Goal: Task Accomplishment & Management: Manage account settings

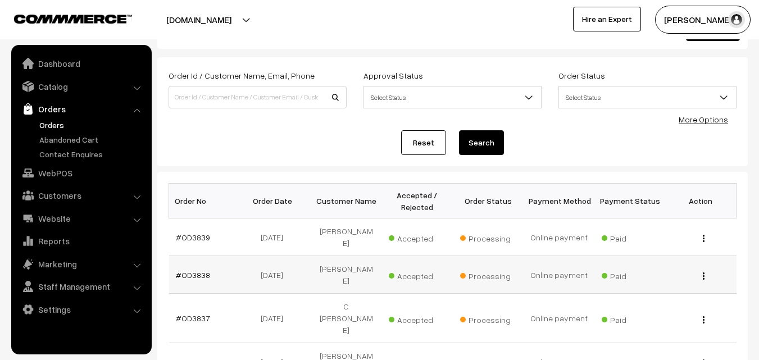
scroll to position [112, 0]
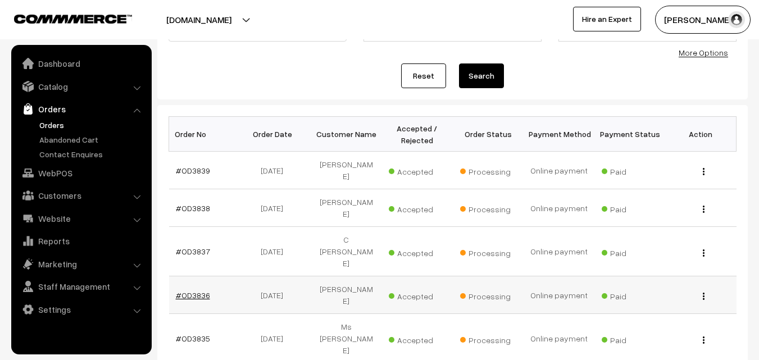
click at [201, 290] on link "#OD3836" at bounding box center [193, 295] width 34 height 10
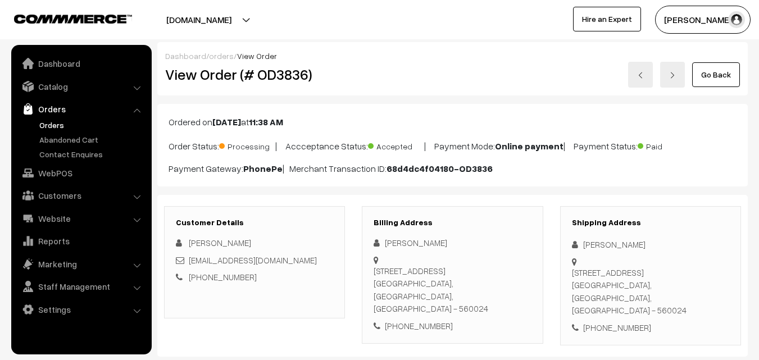
click at [705, 78] on link "Go Back" at bounding box center [716, 74] width 48 height 25
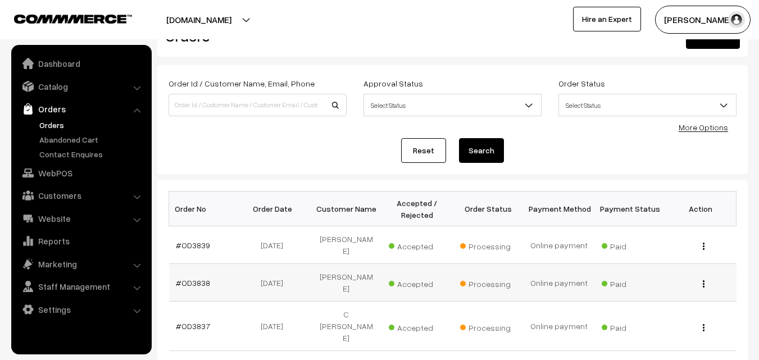
scroll to position [56, 0]
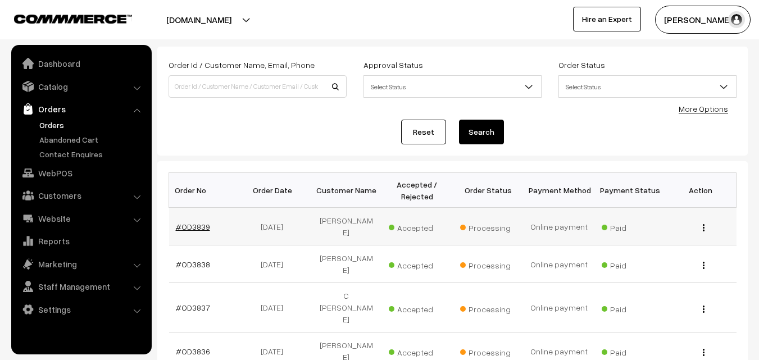
click at [198, 222] on link "#OD3839" at bounding box center [193, 227] width 34 height 10
click at [198, 223] on link "#OD3839" at bounding box center [193, 227] width 34 height 10
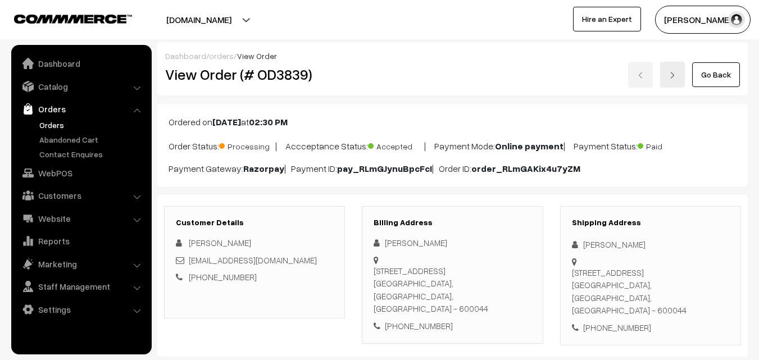
click at [725, 72] on link "Go Back" at bounding box center [716, 74] width 48 height 25
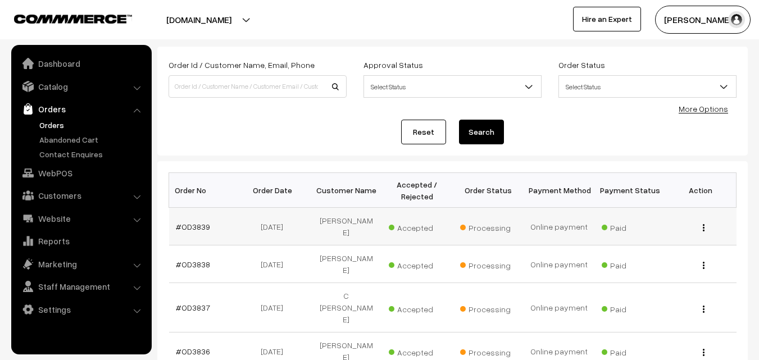
scroll to position [112, 0]
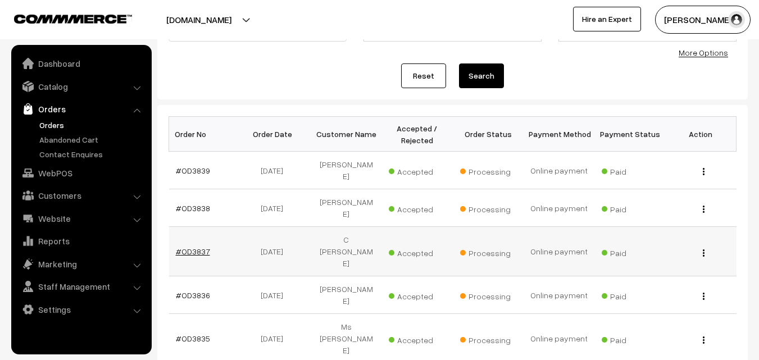
click at [193, 247] on link "#OD3837" at bounding box center [193, 252] width 34 height 10
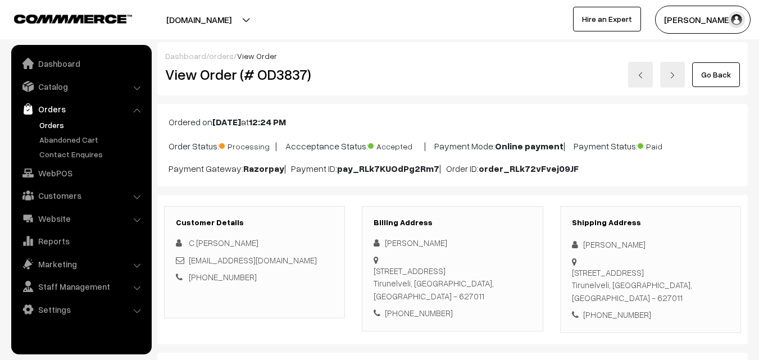
click at [714, 79] on link "Go Back" at bounding box center [716, 74] width 48 height 25
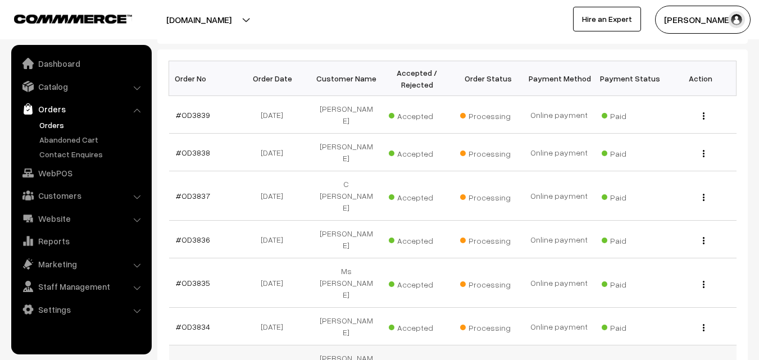
scroll to position [168, 0]
click at [200, 277] on link "#OD3835" at bounding box center [193, 282] width 34 height 10
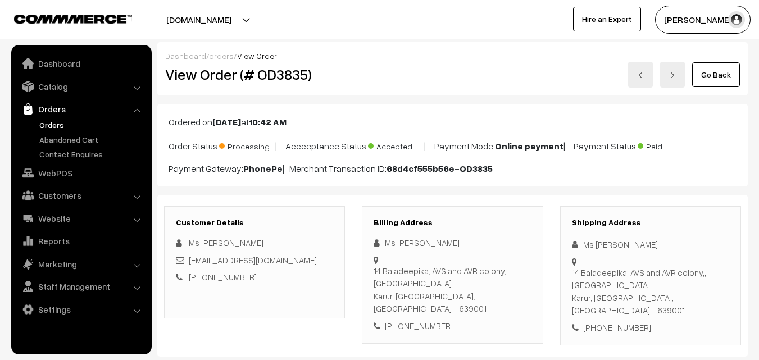
click at [710, 80] on link "Go Back" at bounding box center [716, 74] width 48 height 25
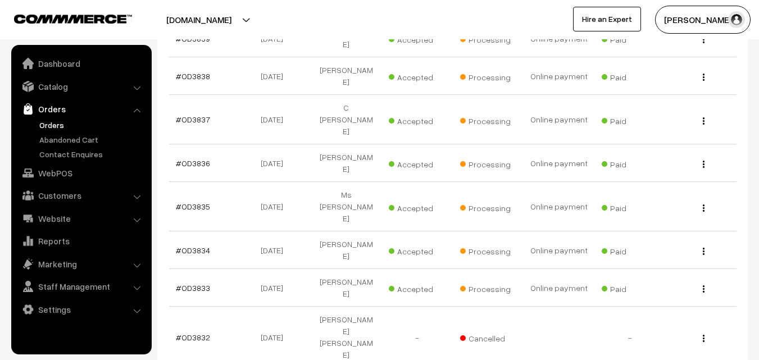
scroll to position [225, 0]
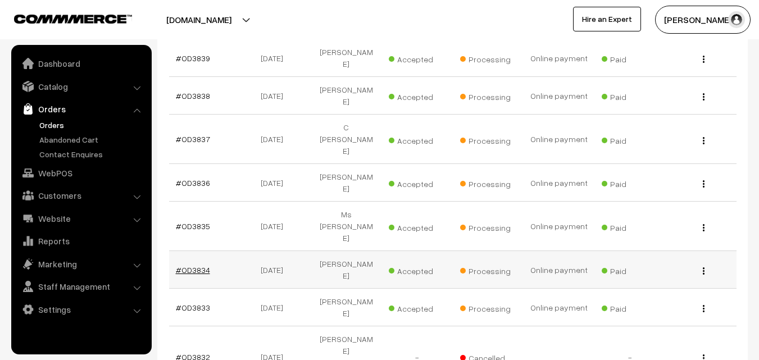
click at [195, 265] on link "#OD3834" at bounding box center [193, 270] width 34 height 10
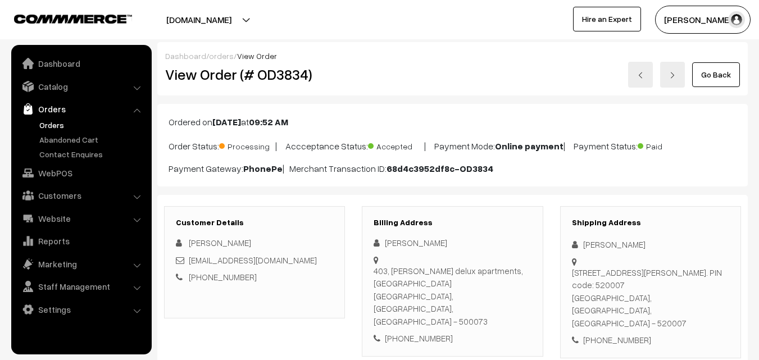
click at [724, 76] on link "Go Back" at bounding box center [716, 74] width 48 height 25
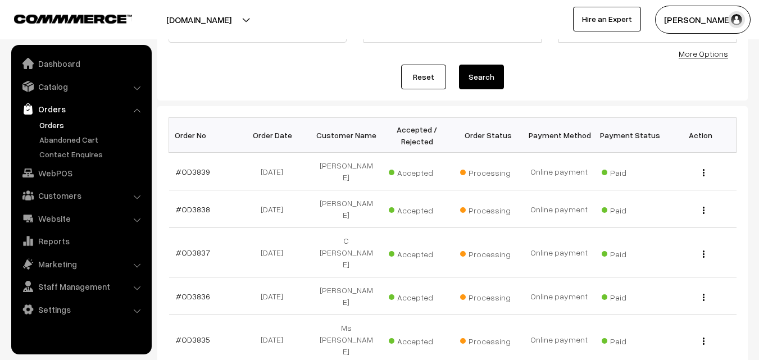
scroll to position [112, 0]
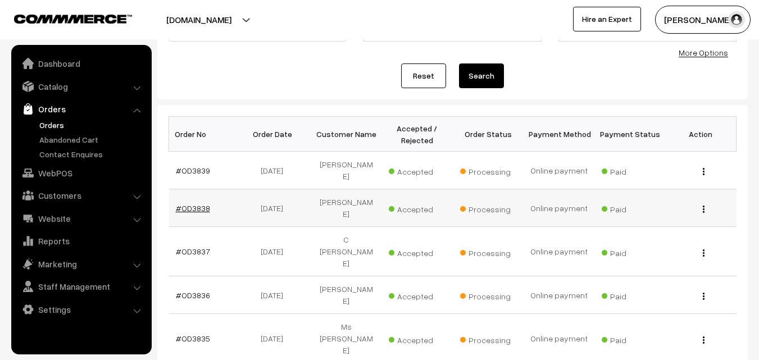
click at [196, 203] on link "#OD3838" at bounding box center [193, 208] width 34 height 10
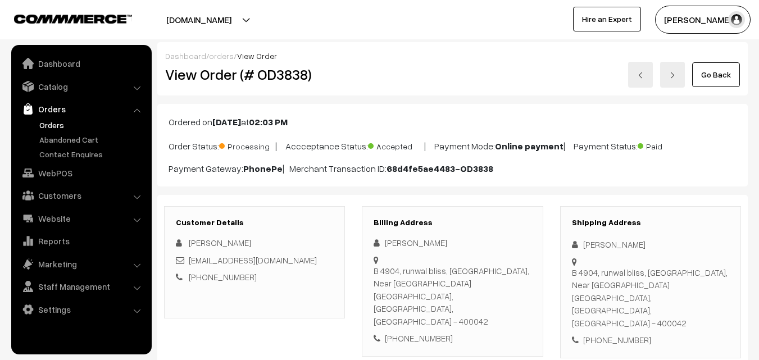
click at [705, 73] on link "Go Back" at bounding box center [716, 74] width 48 height 25
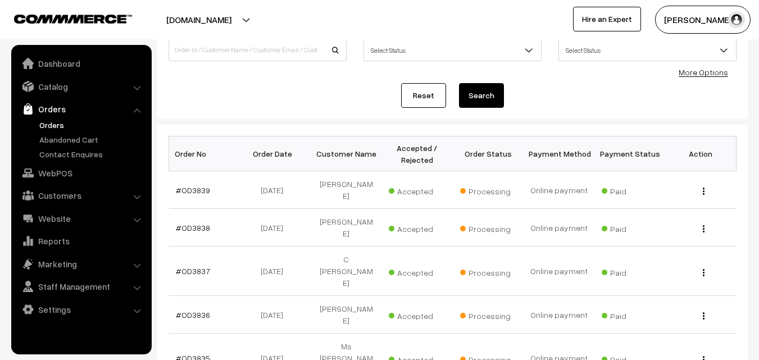
scroll to position [112, 0]
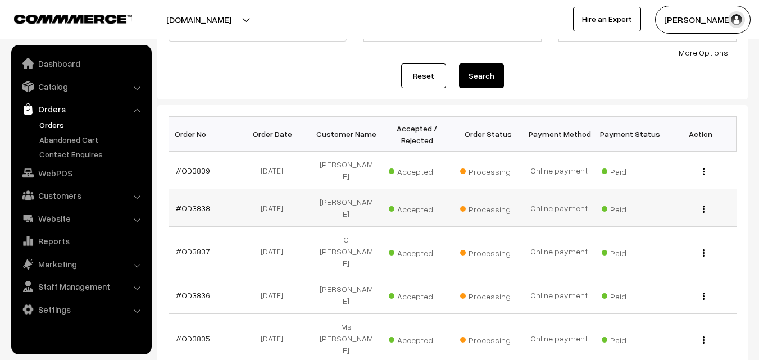
click at [191, 203] on link "#OD3838" at bounding box center [193, 208] width 34 height 10
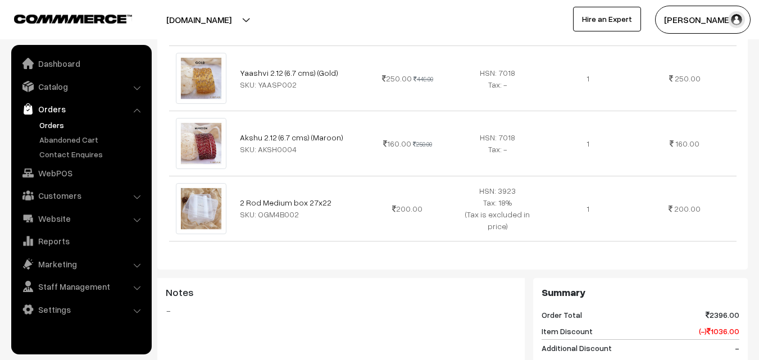
scroll to position [898, 0]
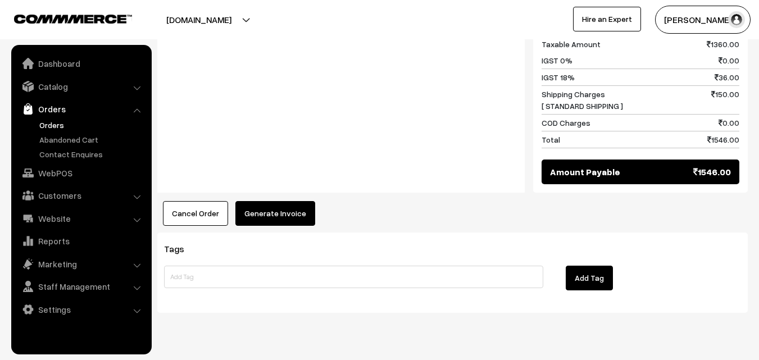
click at [267, 201] on button "Generate Invoice" at bounding box center [275, 213] width 80 height 25
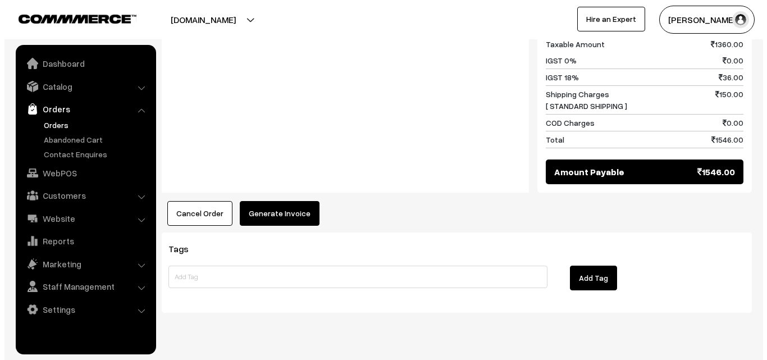
scroll to position [904, 0]
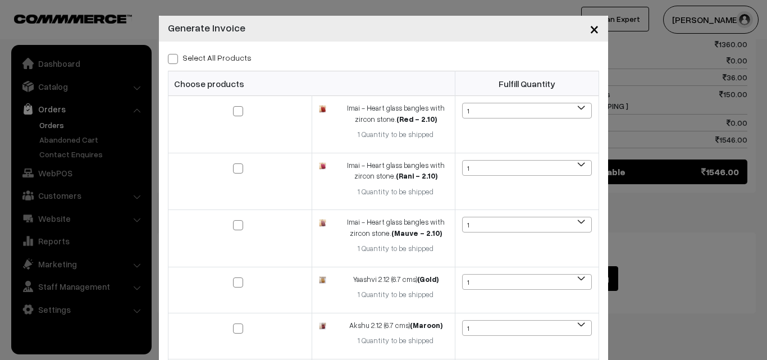
click at [168, 59] on span at bounding box center [173, 59] width 10 height 10
click at [168, 59] on input "Select All Products" at bounding box center [171, 56] width 7 height 7
checkbox input "true"
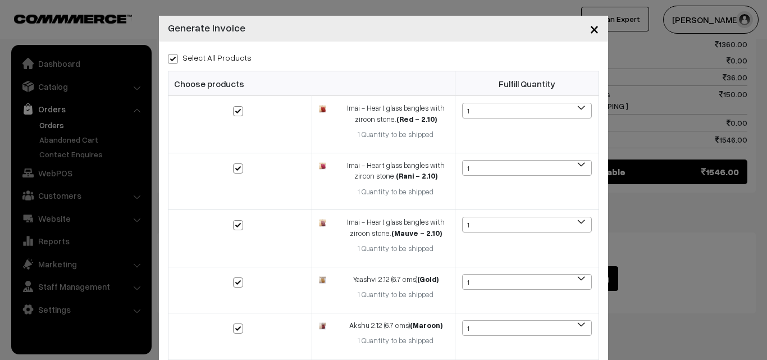
checkbox input "true"
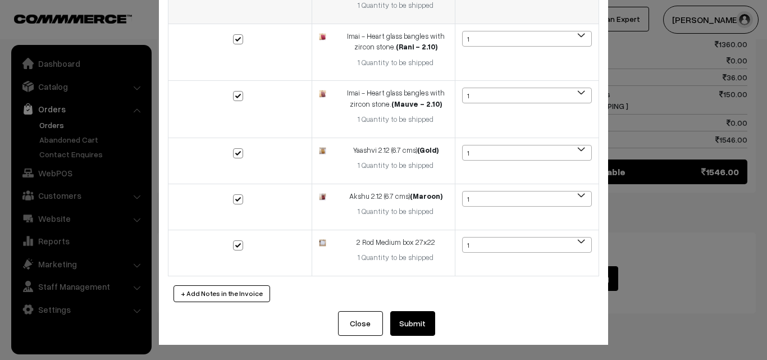
scroll to position [130, 0]
click at [415, 320] on button "Submit" at bounding box center [412, 323] width 45 height 25
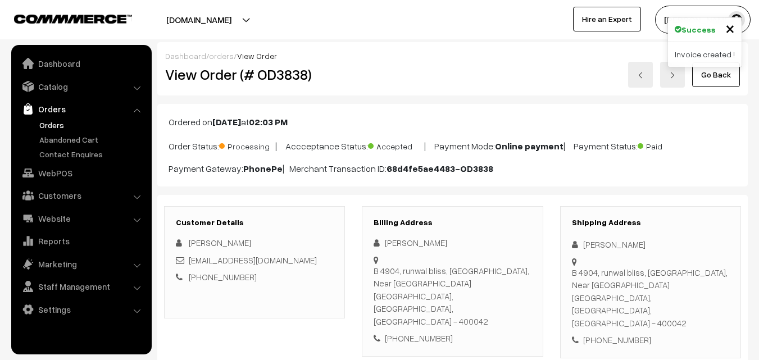
click at [701, 72] on link "Go Back" at bounding box center [716, 74] width 48 height 25
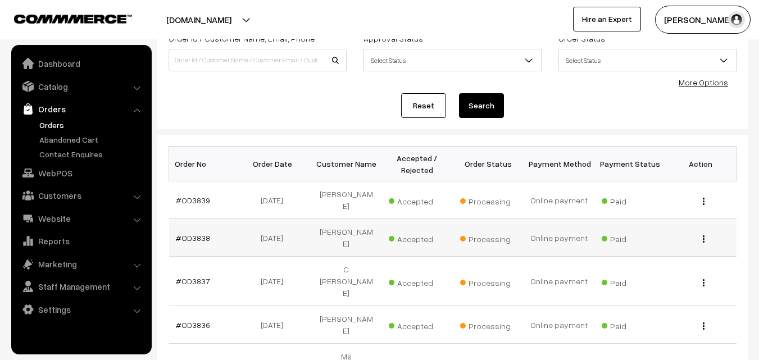
scroll to position [112, 0]
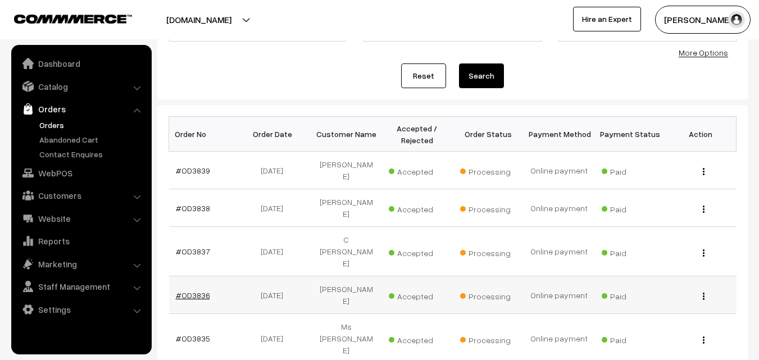
click at [197, 290] on link "#OD3836" at bounding box center [193, 295] width 34 height 10
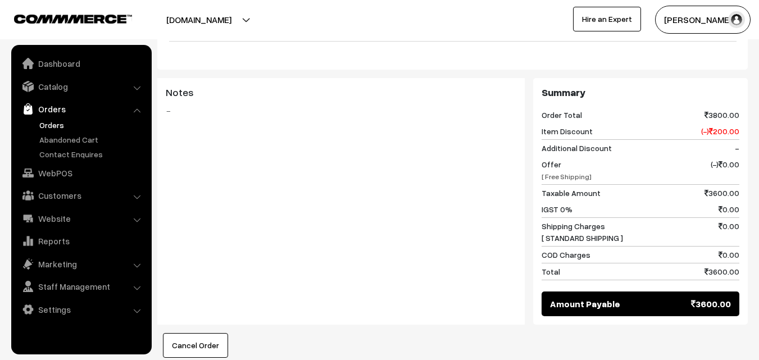
scroll to position [618, 0]
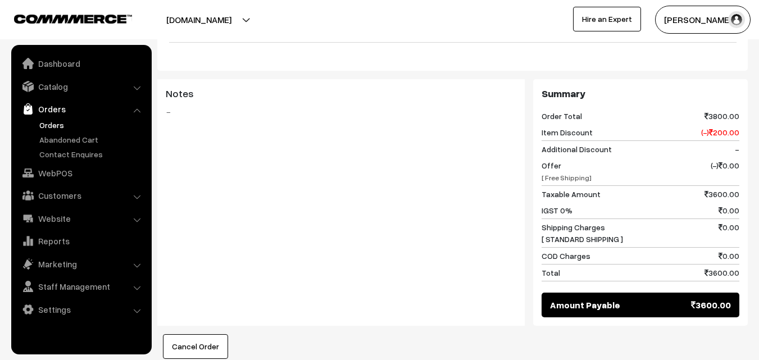
drag, startPoint x: 499, startPoint y: 163, endPoint x: 440, endPoint y: 217, distance: 79.9
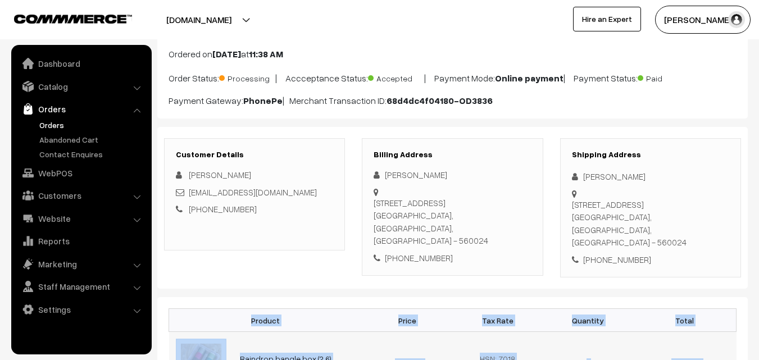
scroll to position [0, 0]
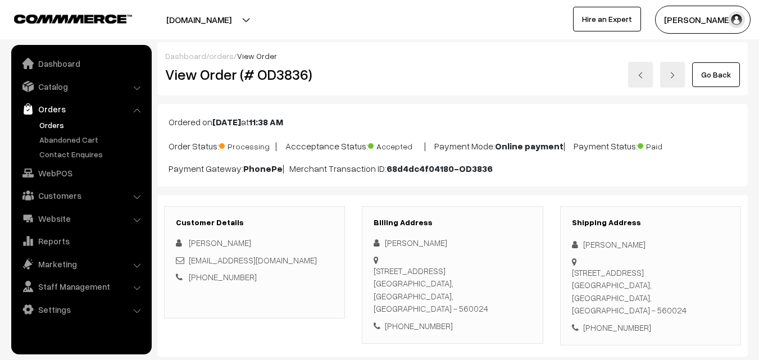
click at [717, 76] on link "Go Back" at bounding box center [716, 74] width 48 height 25
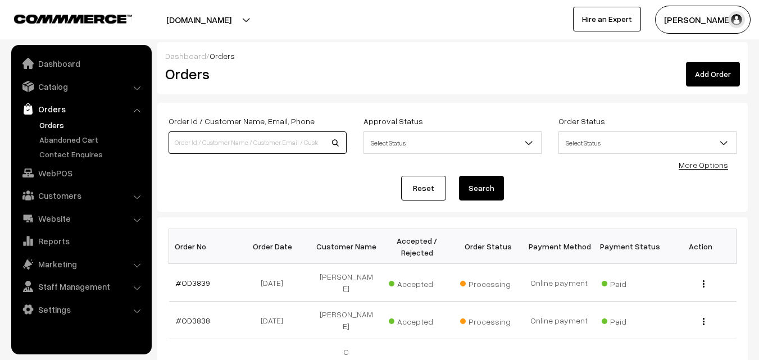
click at [189, 144] on input at bounding box center [257, 142] width 178 height 22
click at [203, 316] on link "#OD3838" at bounding box center [193, 321] width 34 height 10
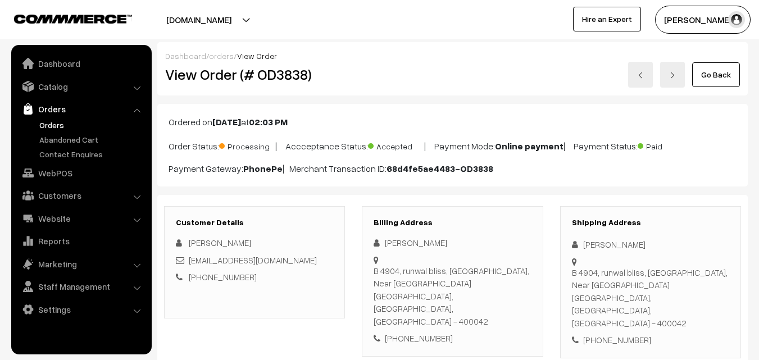
click at [707, 70] on link "Go Back" at bounding box center [716, 74] width 48 height 25
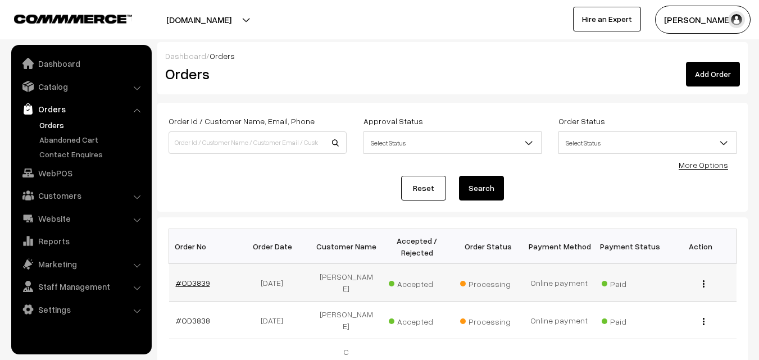
click at [197, 278] on link "#OD3839" at bounding box center [193, 283] width 34 height 10
click at [198, 278] on link "#OD3839" at bounding box center [193, 283] width 34 height 10
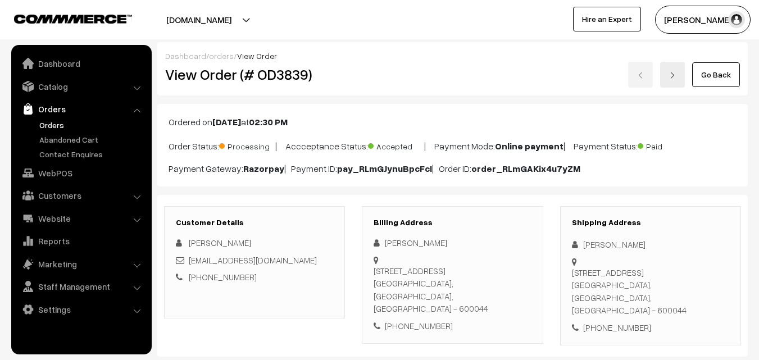
click at [705, 80] on link "Go Back" at bounding box center [716, 74] width 48 height 25
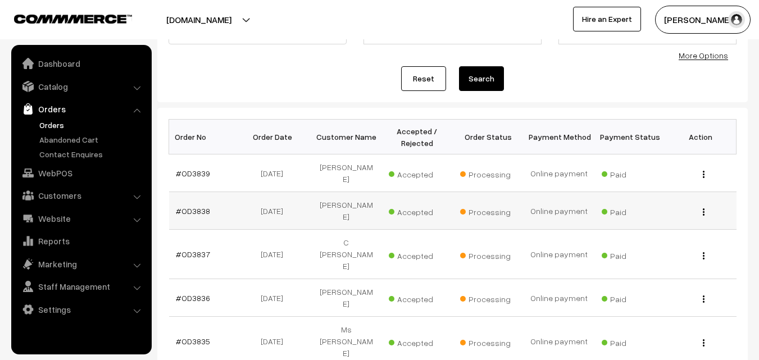
scroll to position [112, 0]
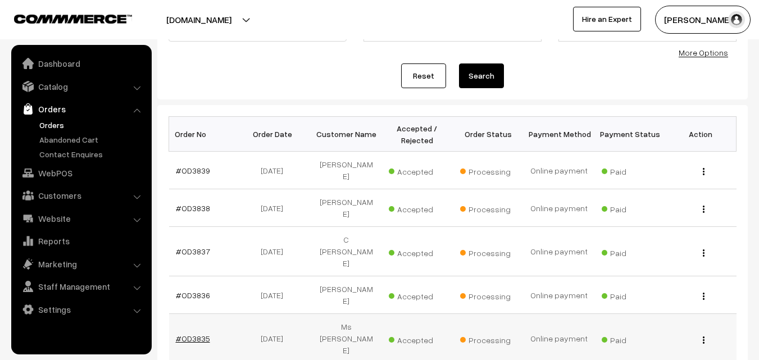
click at [194, 334] on link "#OD3835" at bounding box center [193, 339] width 34 height 10
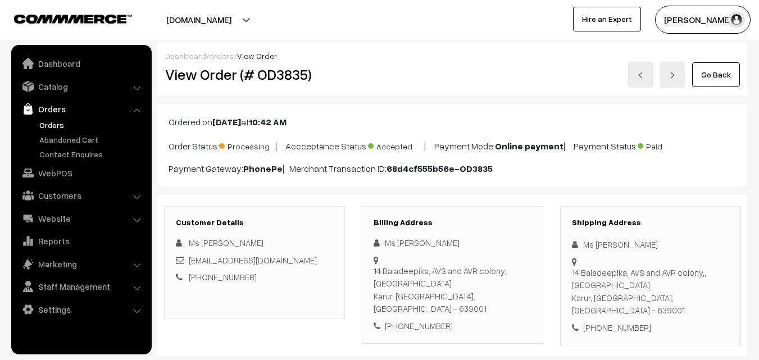
click at [713, 78] on link "Go Back" at bounding box center [716, 74] width 48 height 25
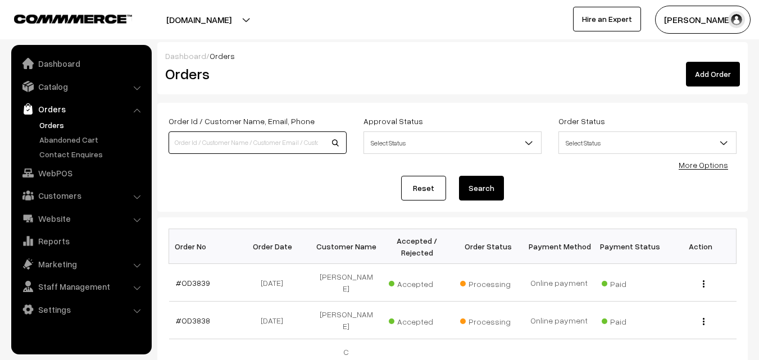
click at [197, 147] on input at bounding box center [257, 142] width 178 height 22
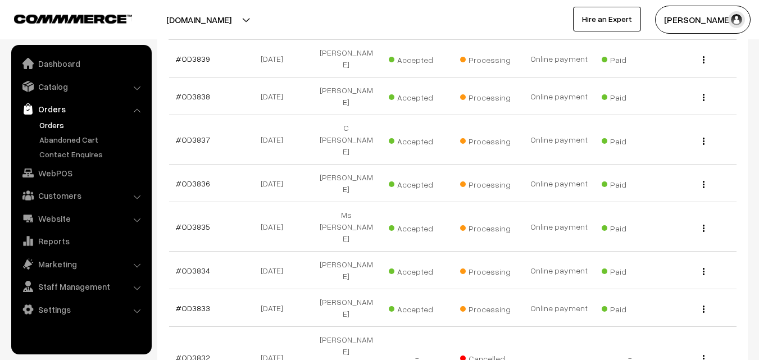
scroll to position [225, 0]
type input "[PERSON_NAME]"
click at [195, 265] on link "#OD3834" at bounding box center [193, 270] width 34 height 10
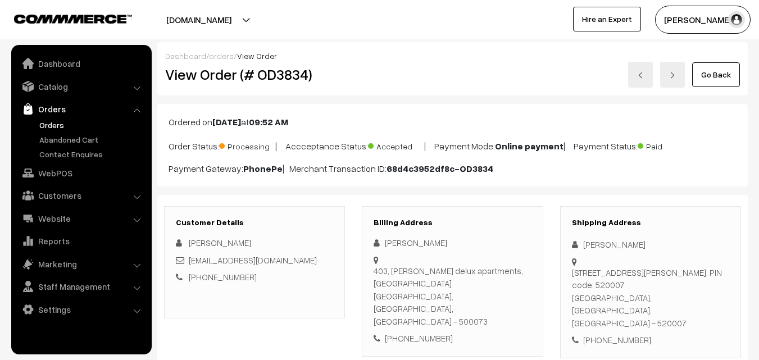
click at [713, 80] on link "Go Back" at bounding box center [716, 74] width 48 height 25
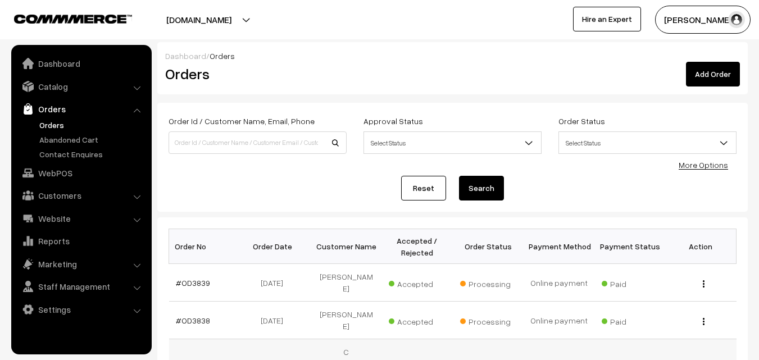
click at [201, 359] on link "#OD3837" at bounding box center [193, 364] width 34 height 10
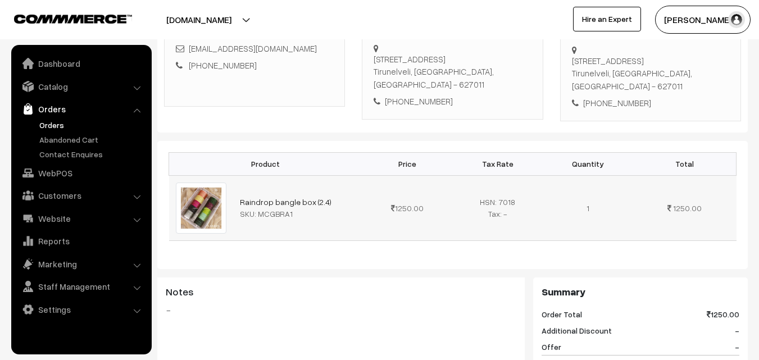
scroll to position [281, 0]
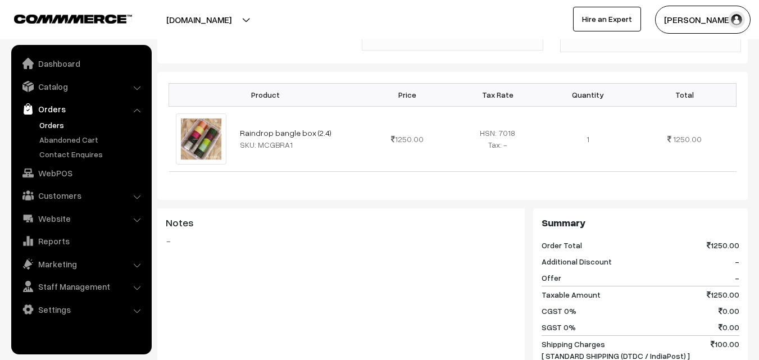
scroll to position [281, 0]
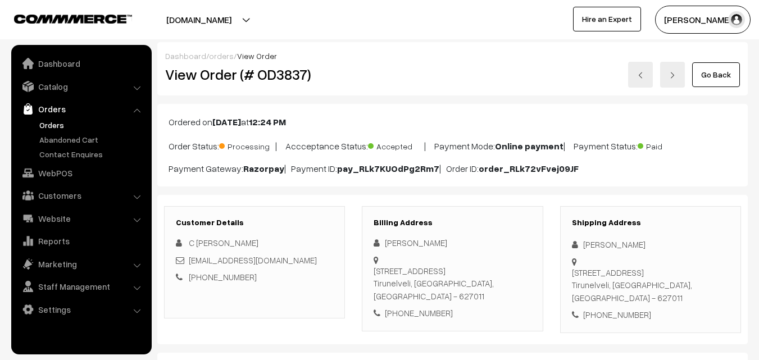
scroll to position [281, 0]
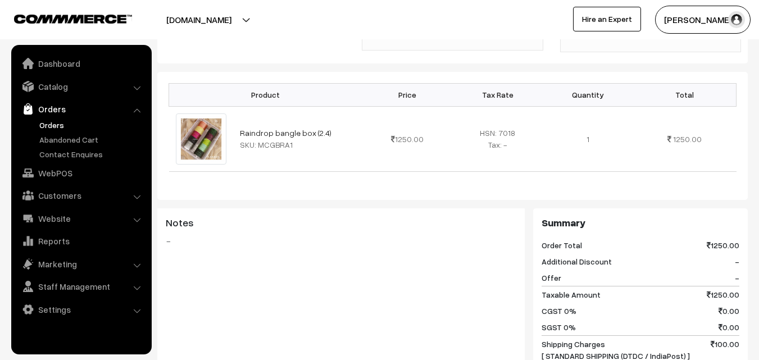
click at [674, 355] on span "Shipping Charges [ STANDARD SHIPPING (DTDC / IndiaPost) ]" at bounding box center [615, 350] width 148 height 24
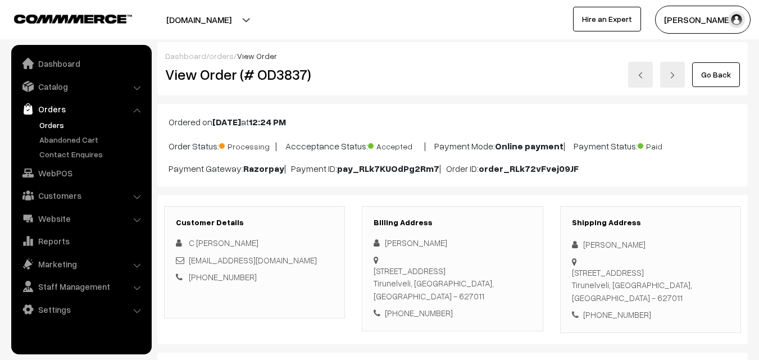
click at [708, 74] on link "Go Back" at bounding box center [716, 74] width 48 height 25
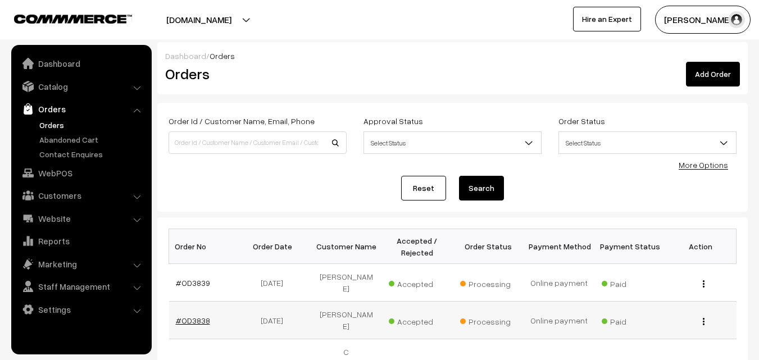
click at [197, 316] on link "#OD3838" at bounding box center [193, 321] width 34 height 10
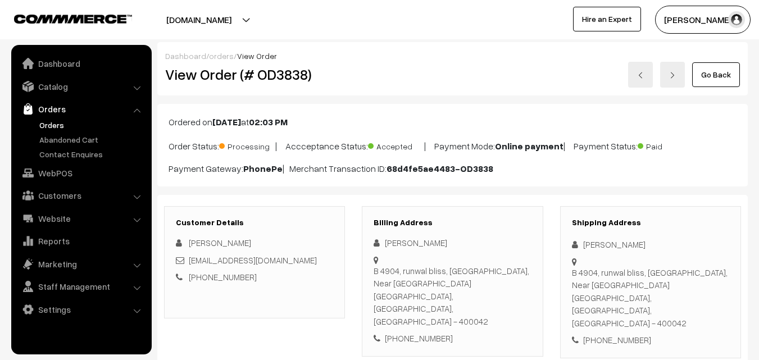
click at [725, 81] on link "Go Back" at bounding box center [716, 74] width 48 height 25
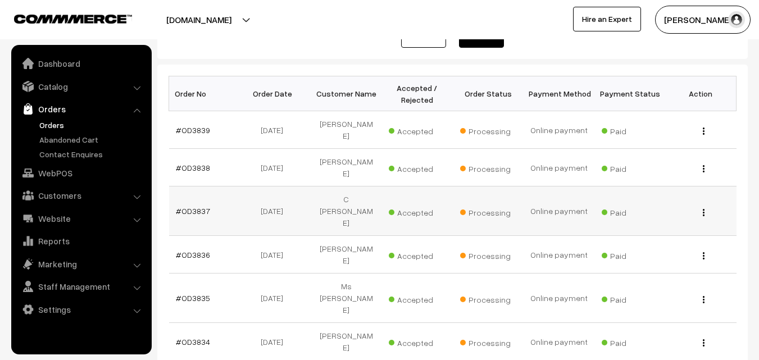
scroll to position [281, 0]
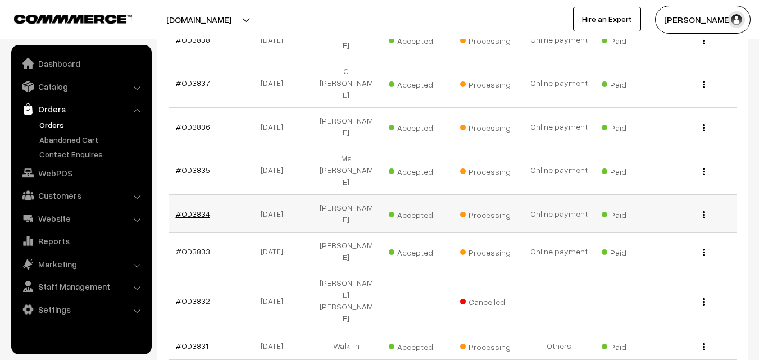
click at [200, 209] on link "#OD3834" at bounding box center [193, 214] width 34 height 10
click at [201, 209] on link "#OD3834" at bounding box center [193, 214] width 34 height 10
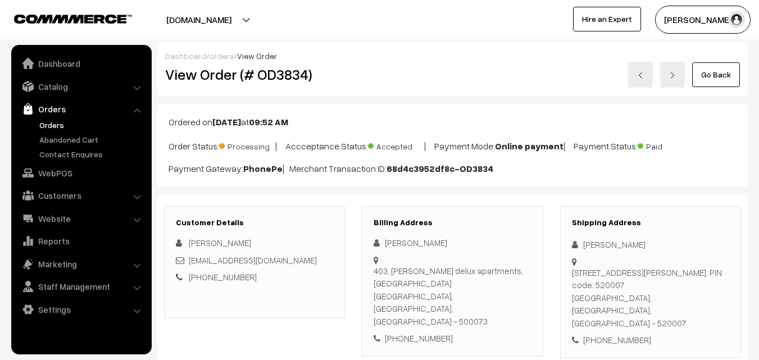
click at [701, 78] on link "Go Back" at bounding box center [716, 74] width 48 height 25
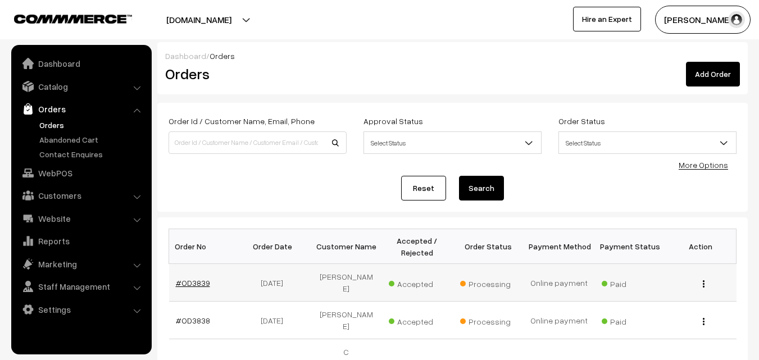
click at [197, 280] on link "#OD3839" at bounding box center [193, 283] width 34 height 10
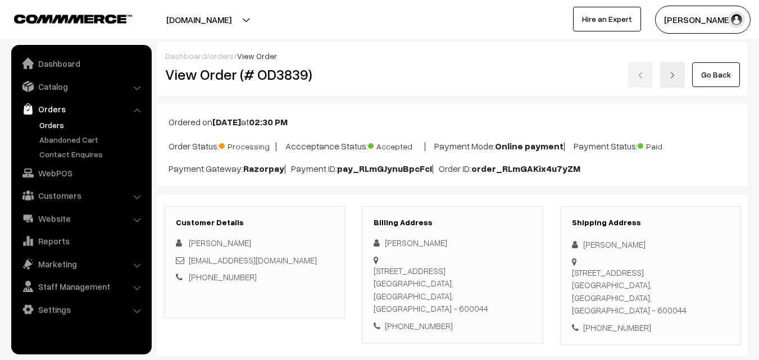
click at [698, 75] on link "Go Back" at bounding box center [716, 74] width 48 height 25
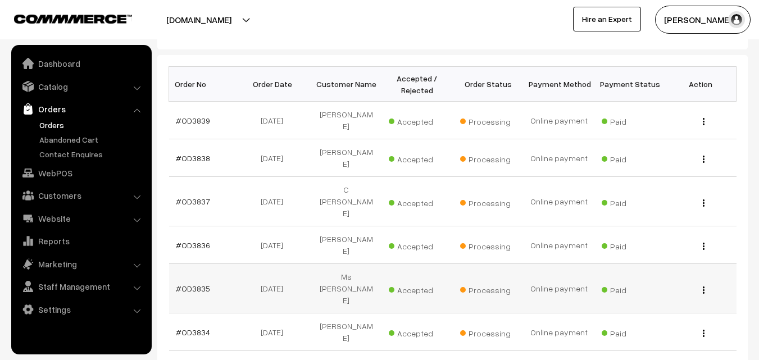
scroll to position [168, 0]
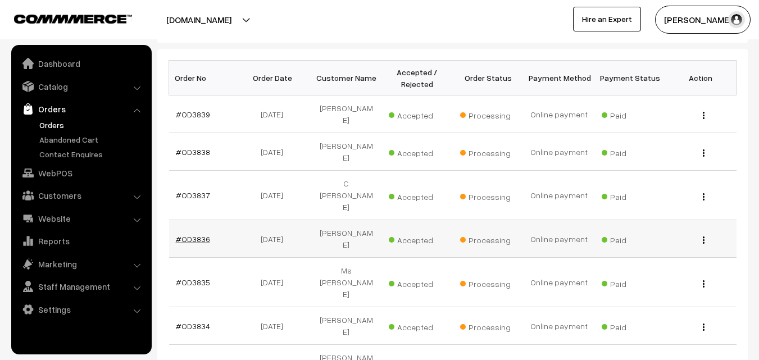
click at [200, 234] on link "#OD3836" at bounding box center [193, 239] width 34 height 10
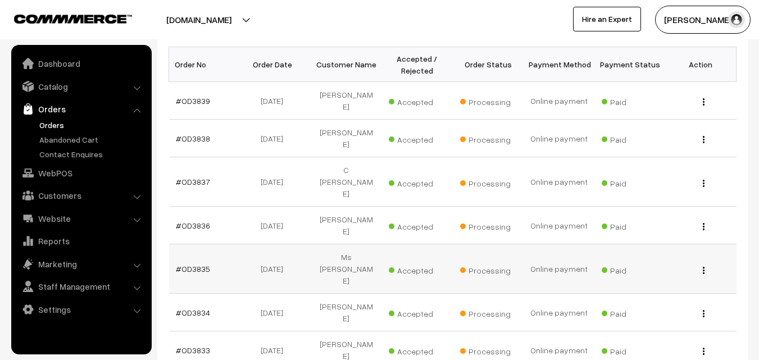
scroll to position [210, 0]
